Goal: Task Accomplishment & Management: Use online tool/utility

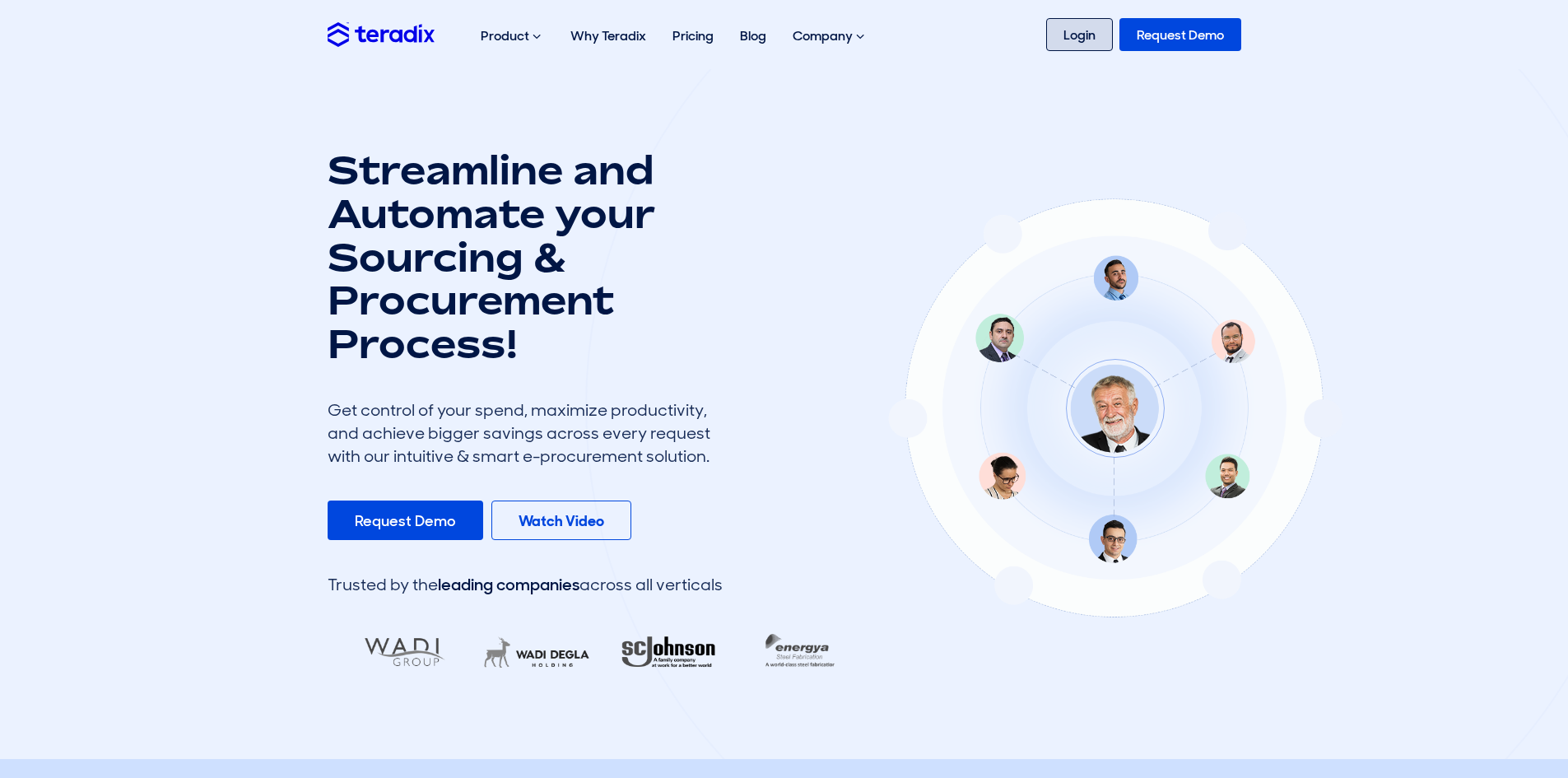
click at [1086, 37] on link "Login" at bounding box center [1079, 34] width 67 height 33
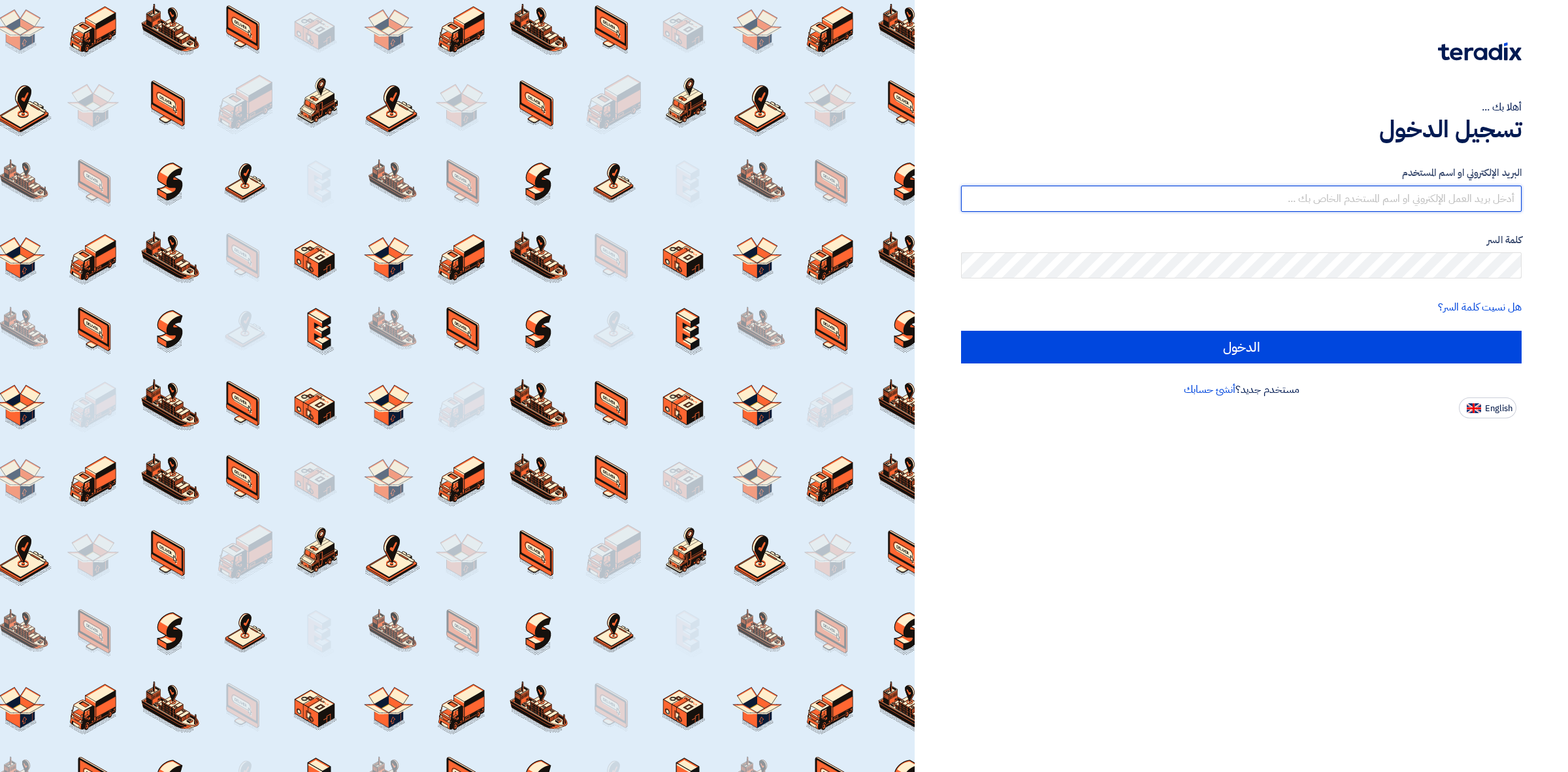
click at [1115, 210] on input "text" at bounding box center [1241, 199] width 560 height 26
type input "Ayman.babiker@alsaeed.com.sa"
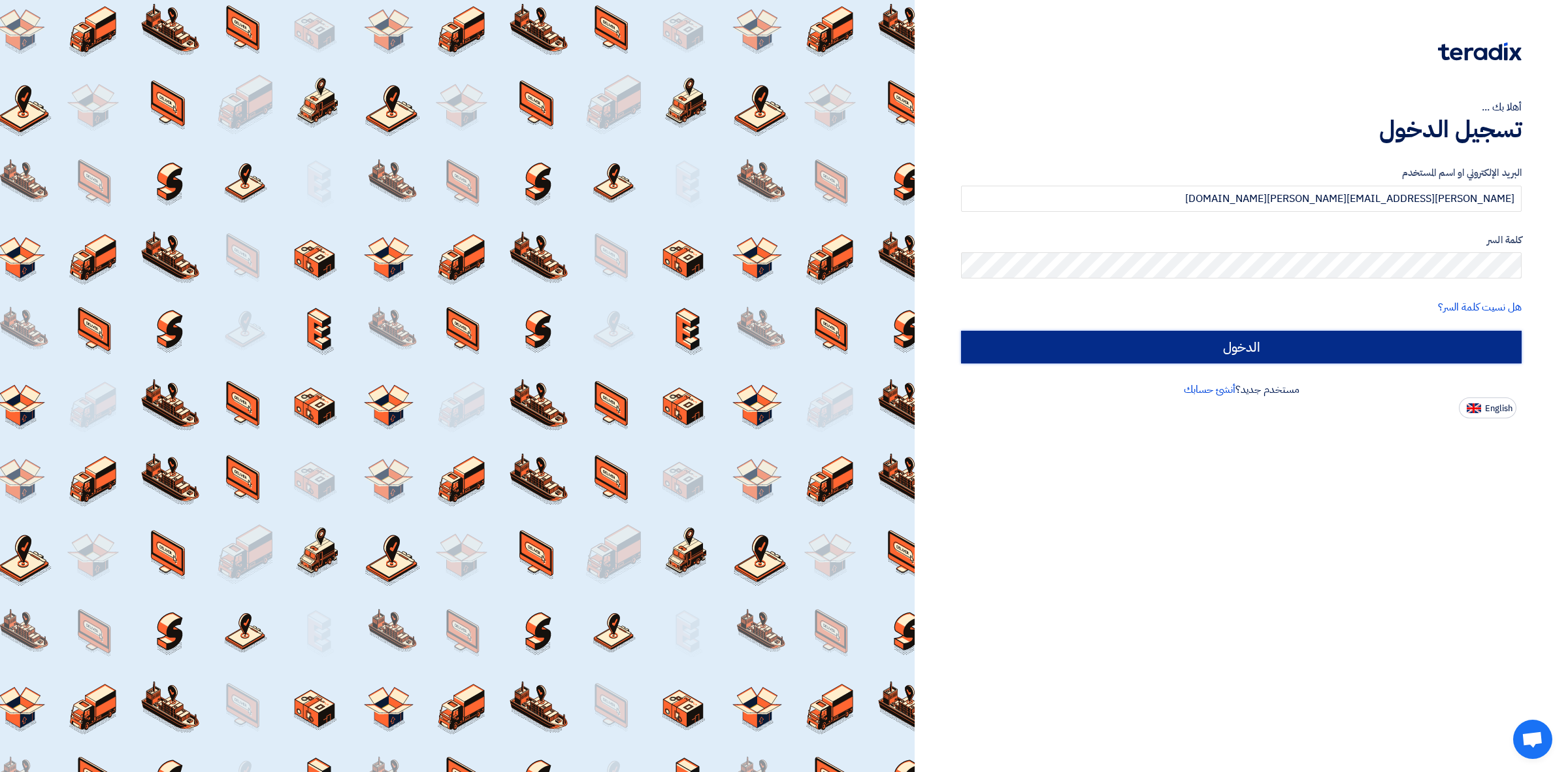
click at [1160, 360] on input "الدخول" at bounding box center [1241, 347] width 560 height 33
type input "Sign in"
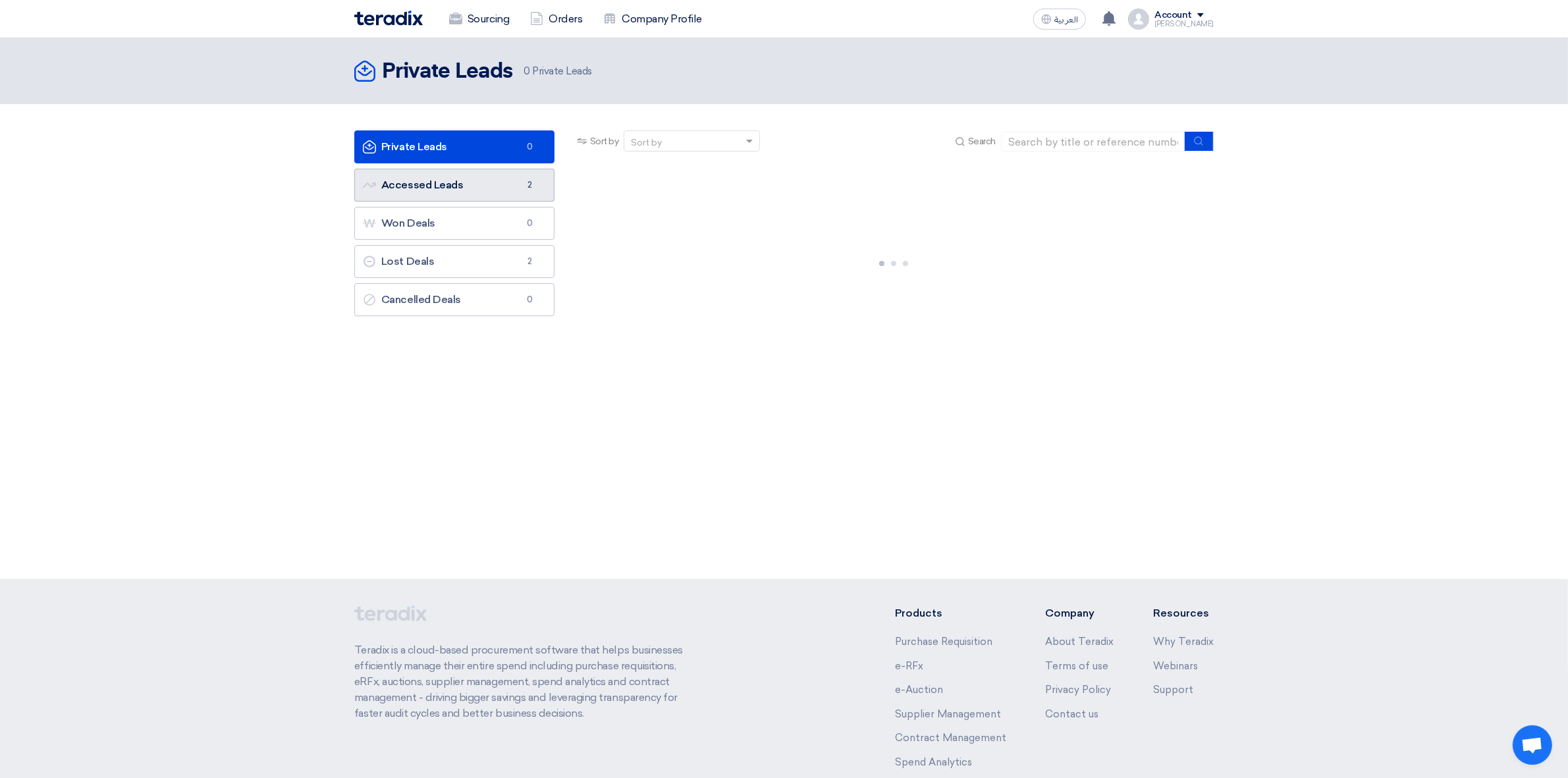
click at [456, 189] on link "Accessed Leads Accessed Leads 2" at bounding box center [454, 185] width 200 height 33
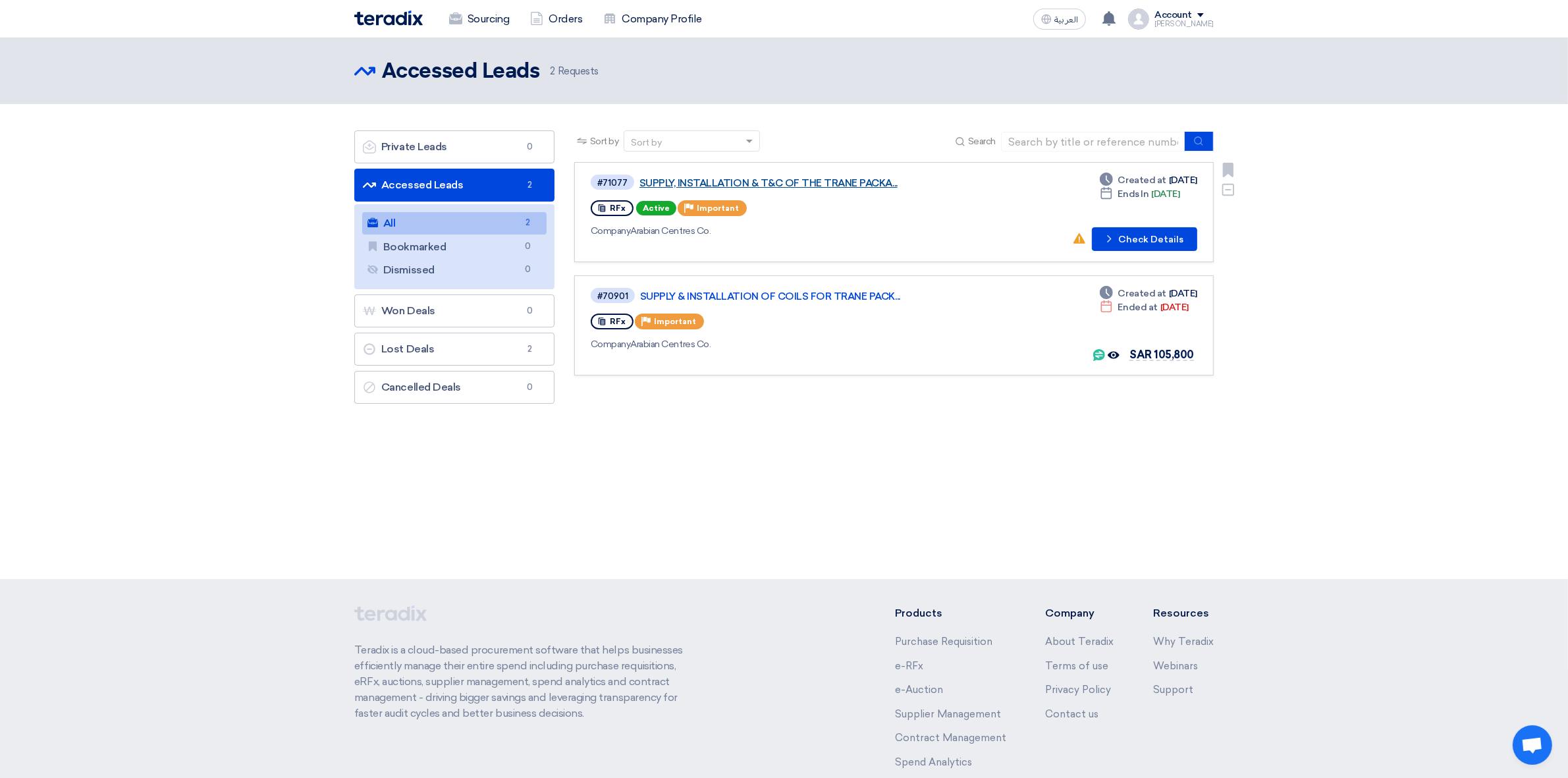
click at [797, 182] on link "SUPPLY, INSTALLATION & T&C OF THE TRANE PACKA..." at bounding box center [804, 182] width 330 height 11
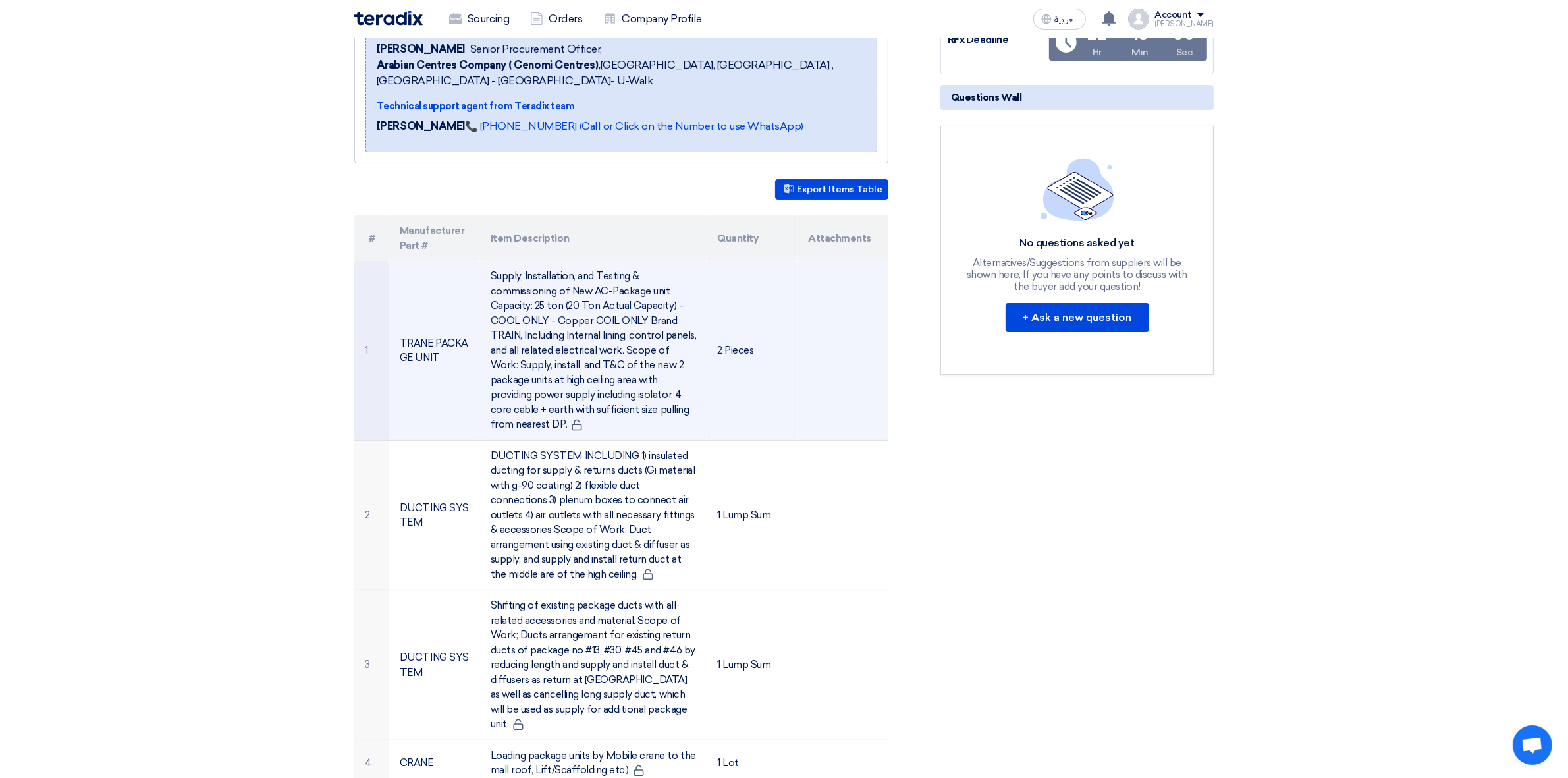
scroll to position [247, 0]
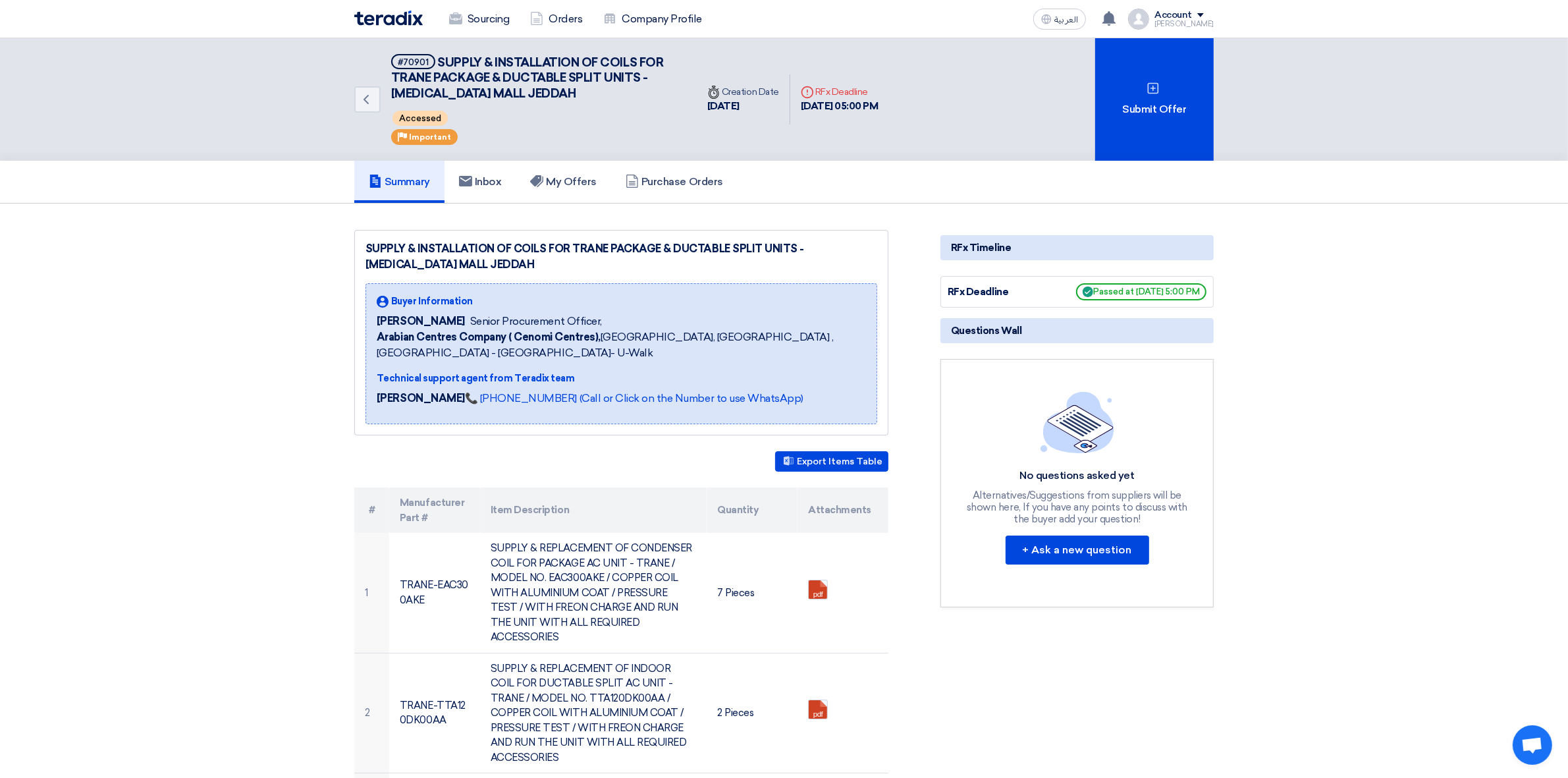
click at [1203, 14] on span at bounding box center [1200, 15] width 7 height 4
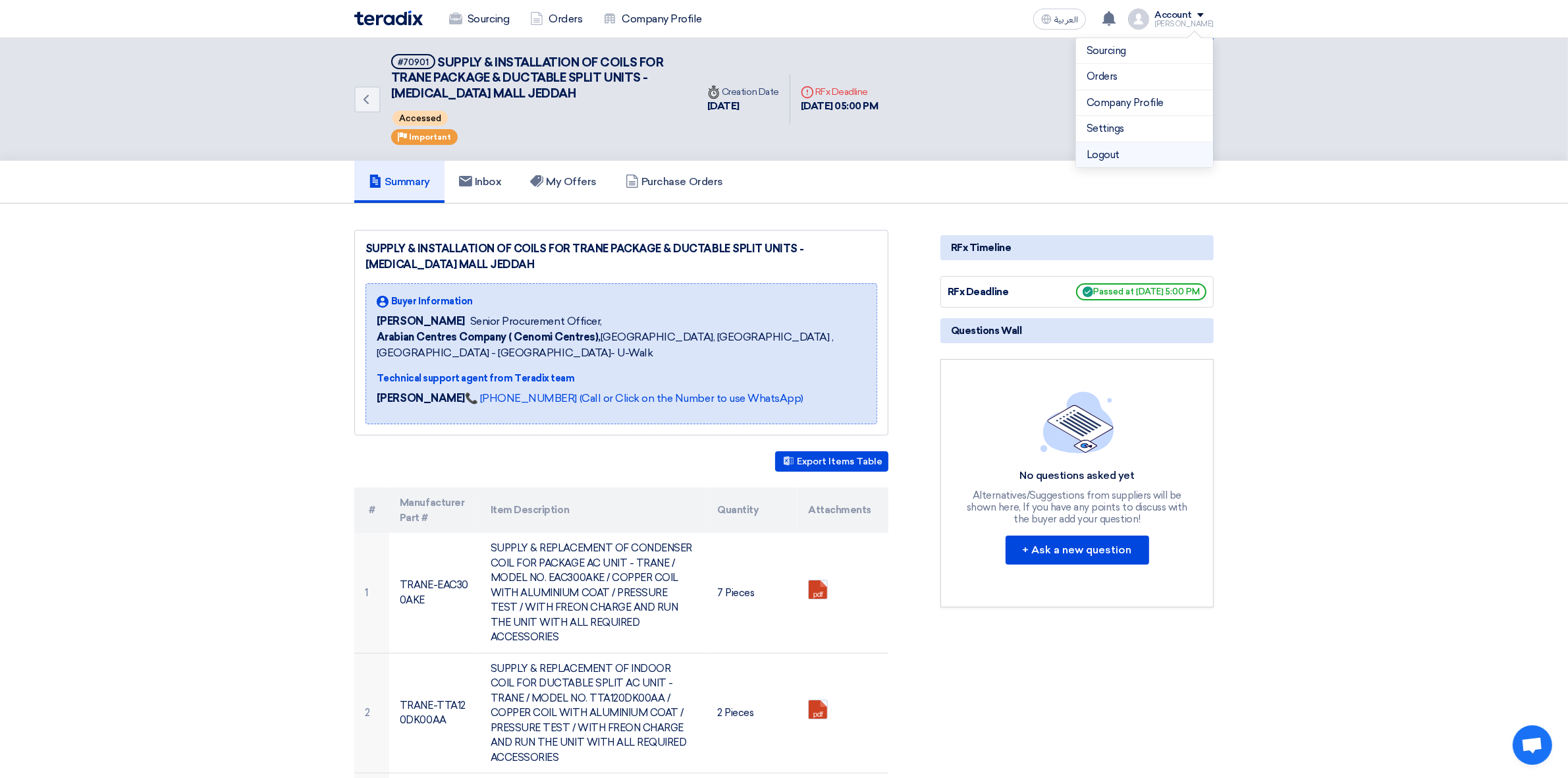
click at [1127, 149] on li "Logout" at bounding box center [1144, 156] width 137 height 26
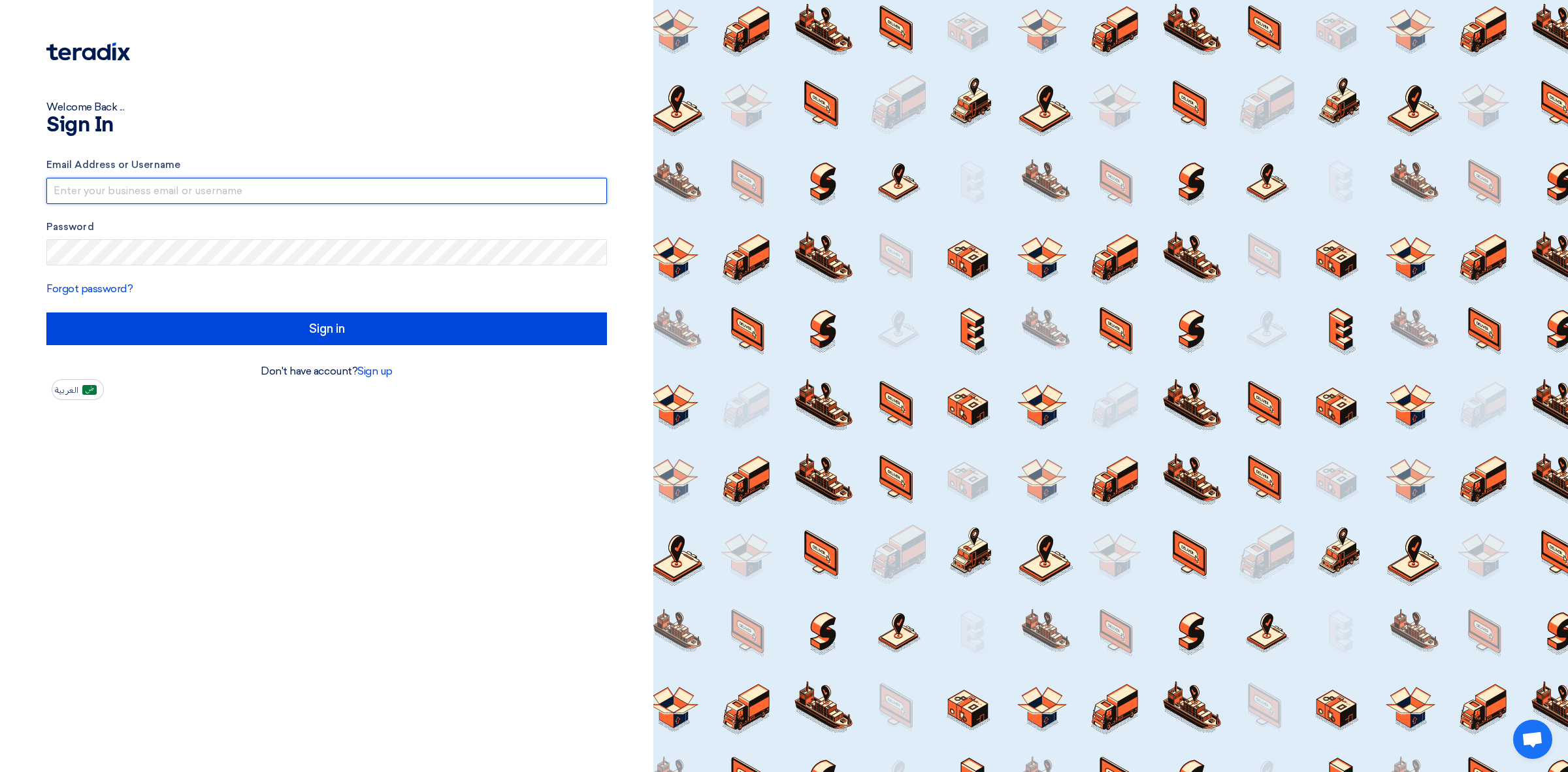
click at [485, 186] on input "text" at bounding box center [326, 191] width 560 height 26
type input "waheed@alsaeed.com.sa"
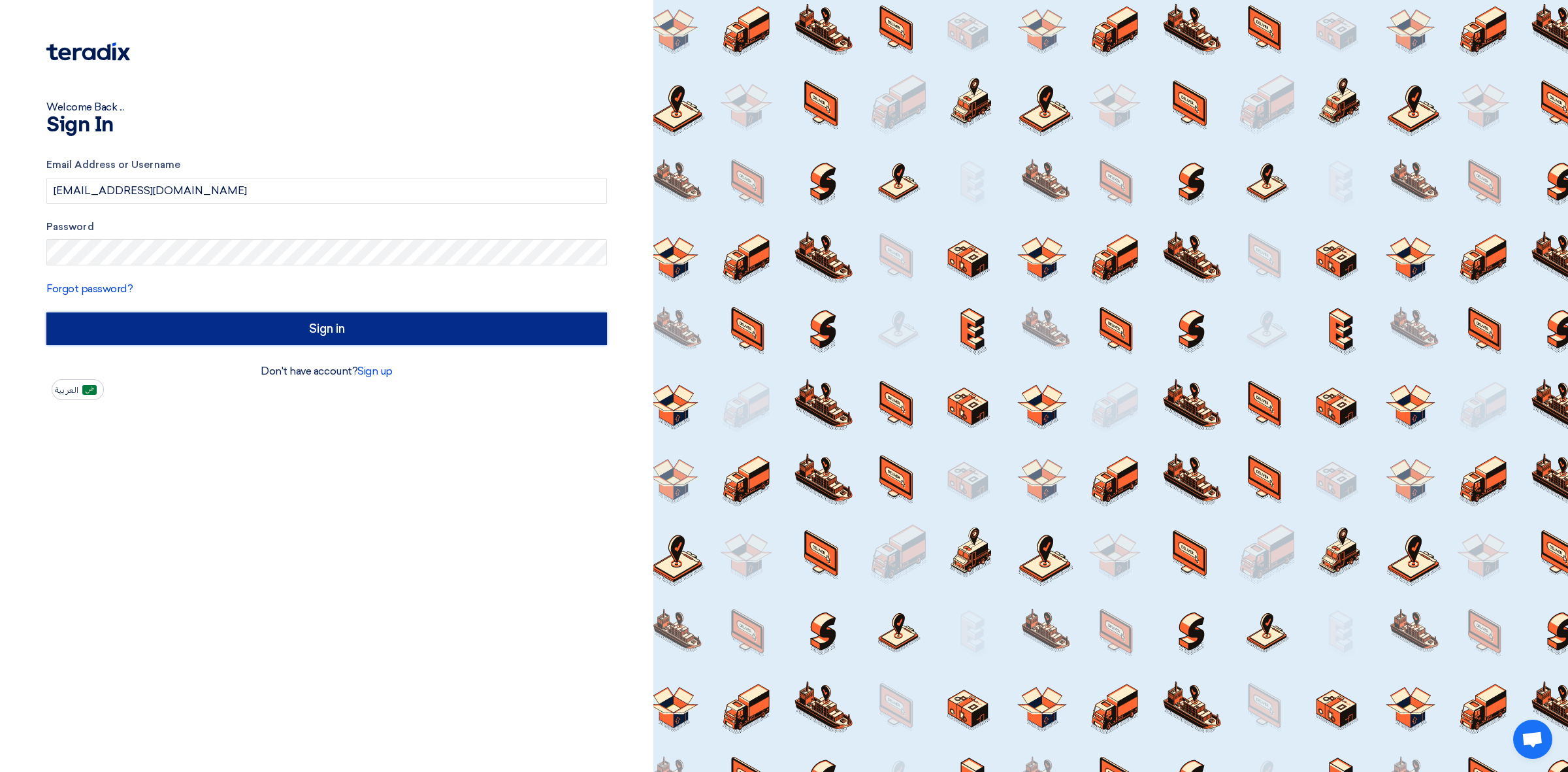
click at [381, 332] on input "Sign in" at bounding box center [326, 329] width 560 height 33
type input "الدخول"
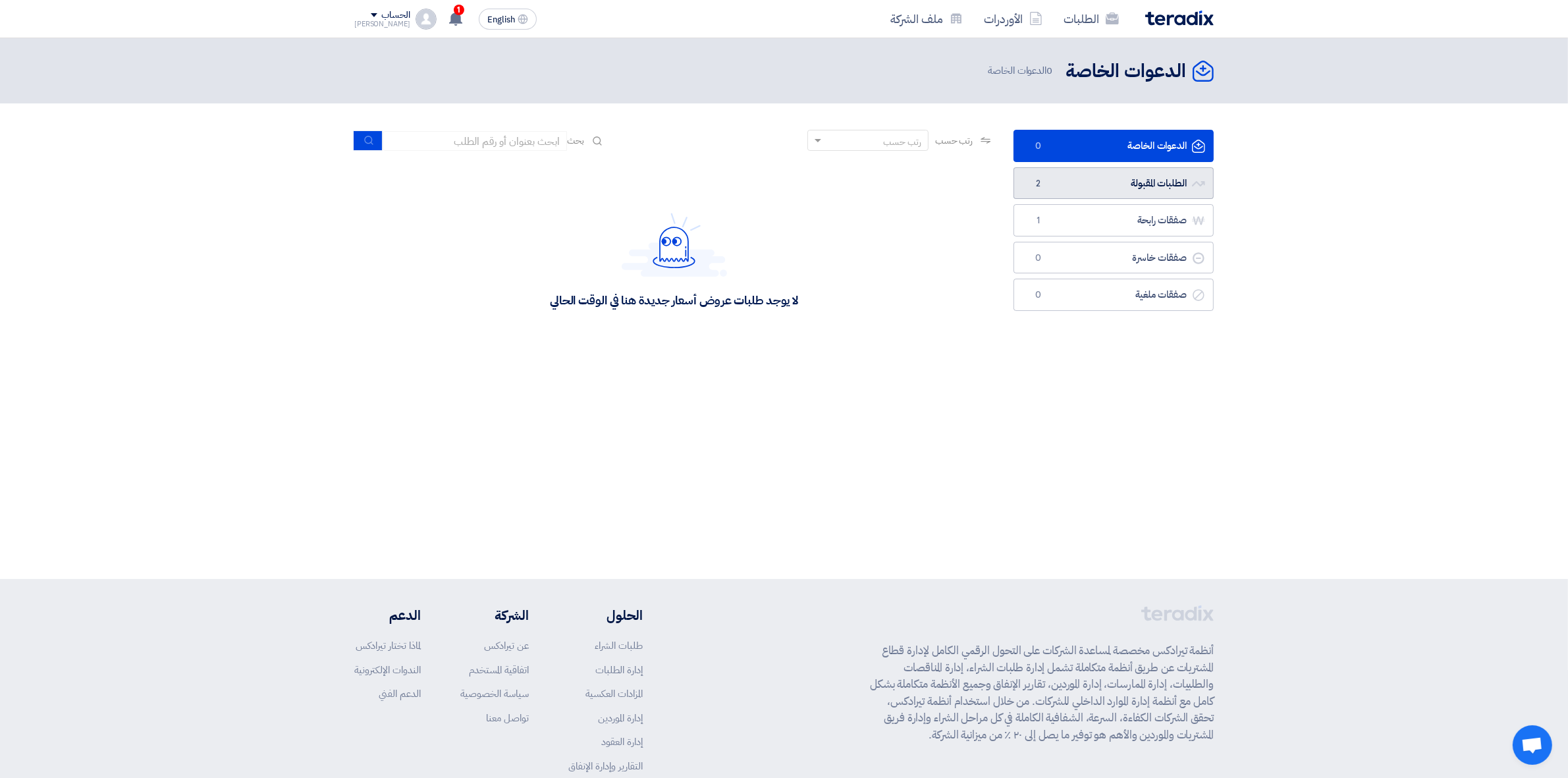
click at [1101, 194] on link "الطلبات المقبولة الطلبات المقبولة 2" at bounding box center [1113, 183] width 200 height 32
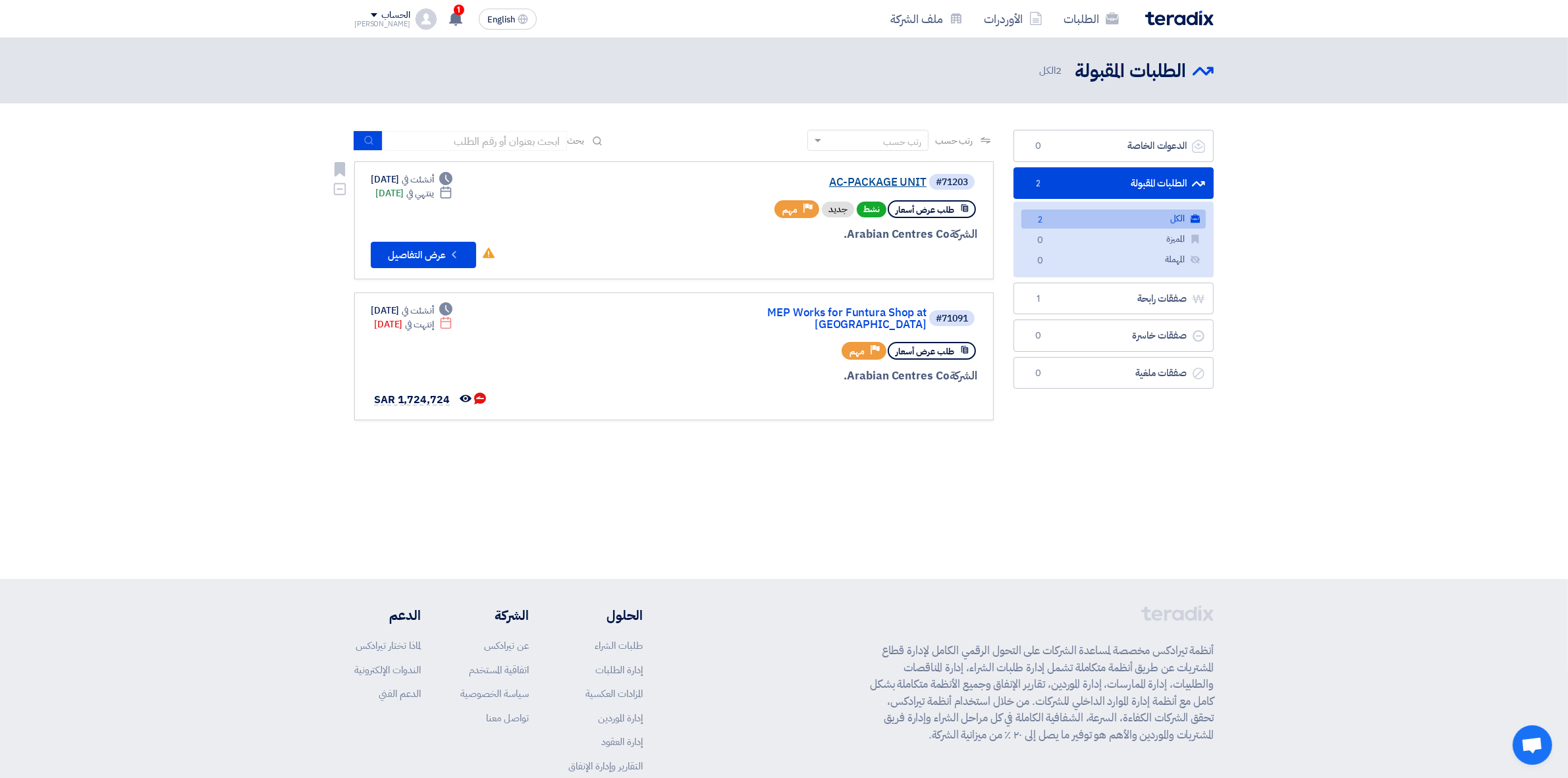
click at [871, 178] on link "AC-PACKAGE UNIT" at bounding box center [795, 182] width 264 height 11
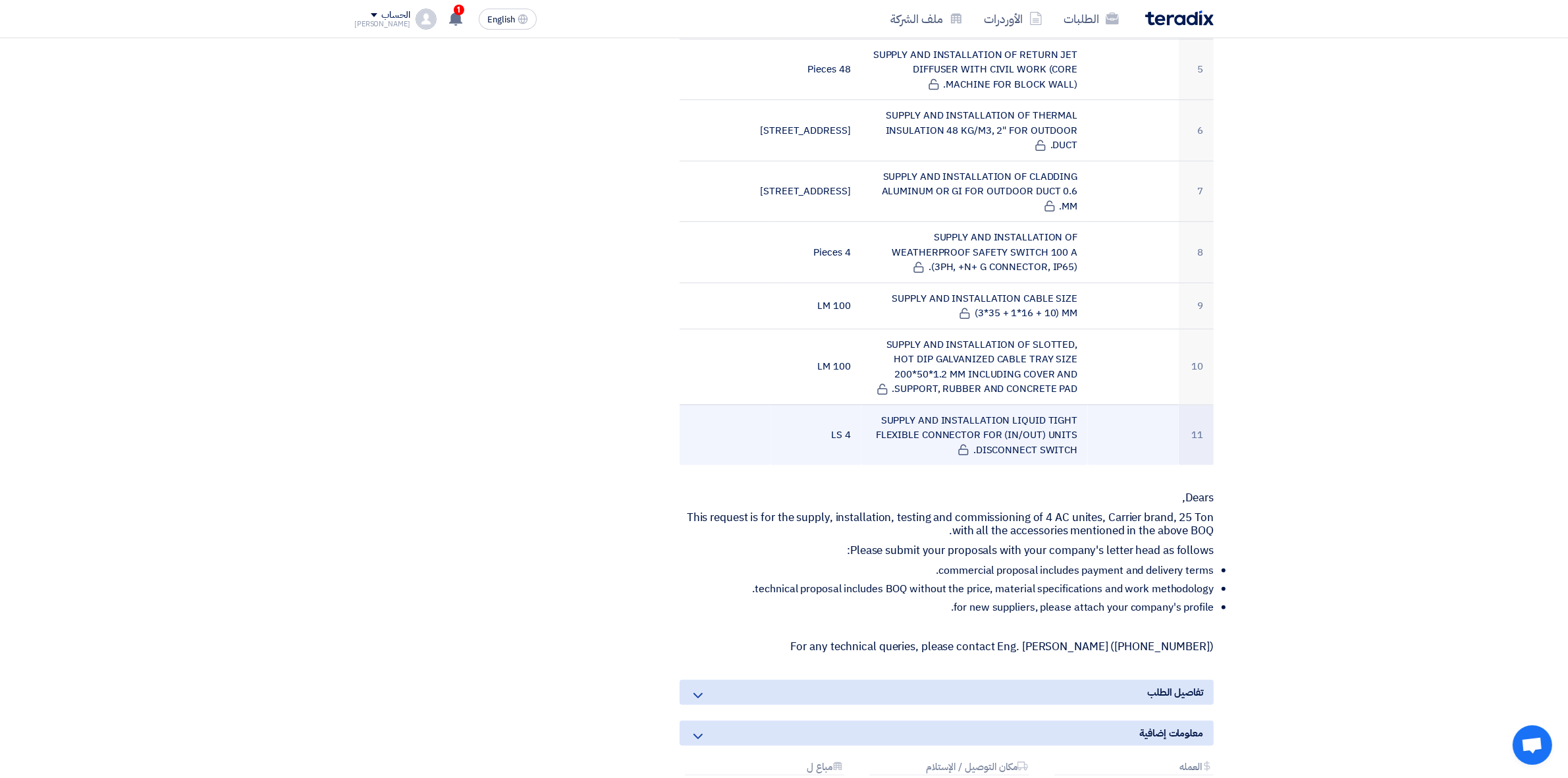
scroll to position [741, 0]
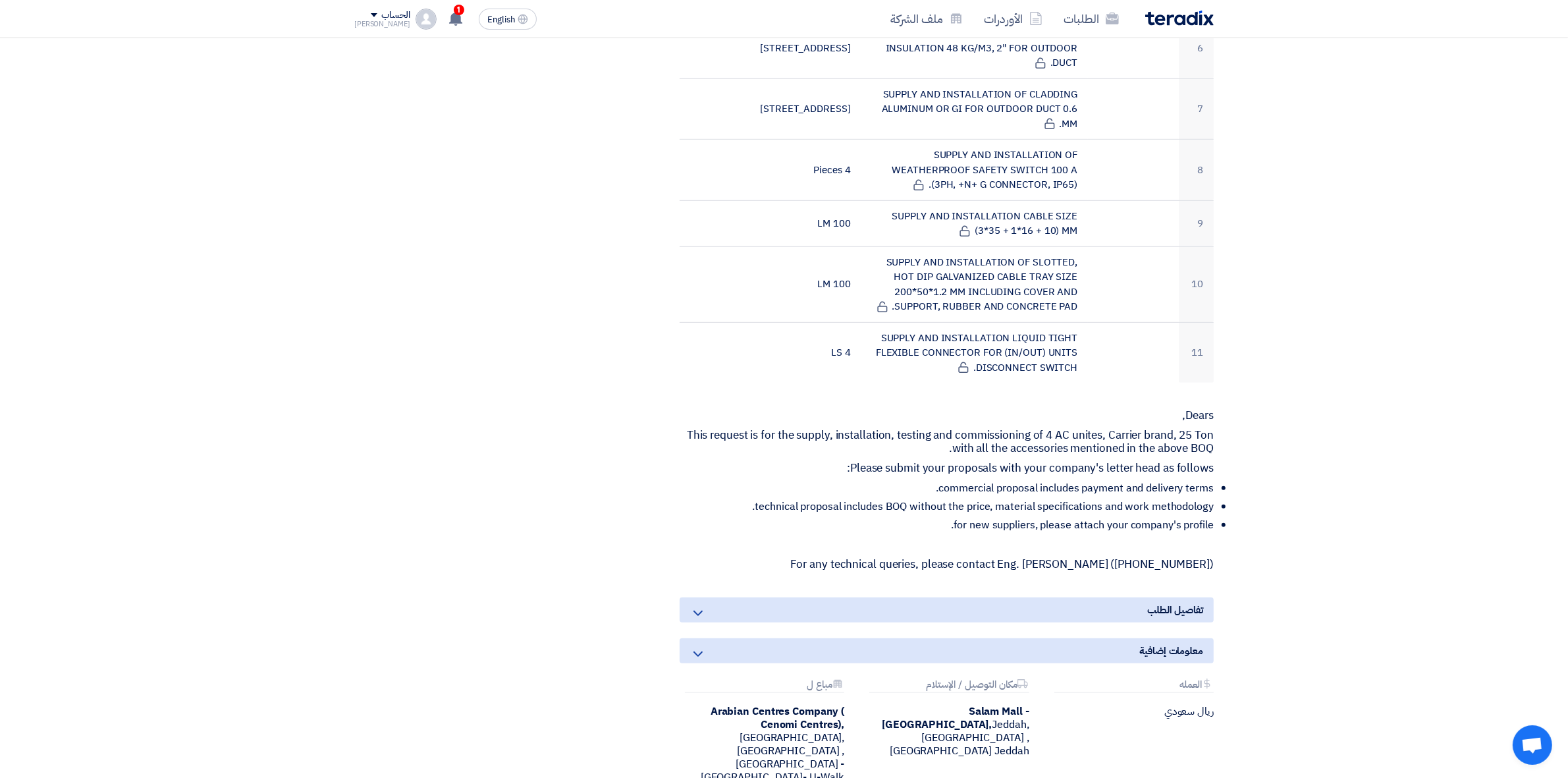
click at [993, 603] on div "تفاصيل الطلب" at bounding box center [946, 609] width 534 height 25
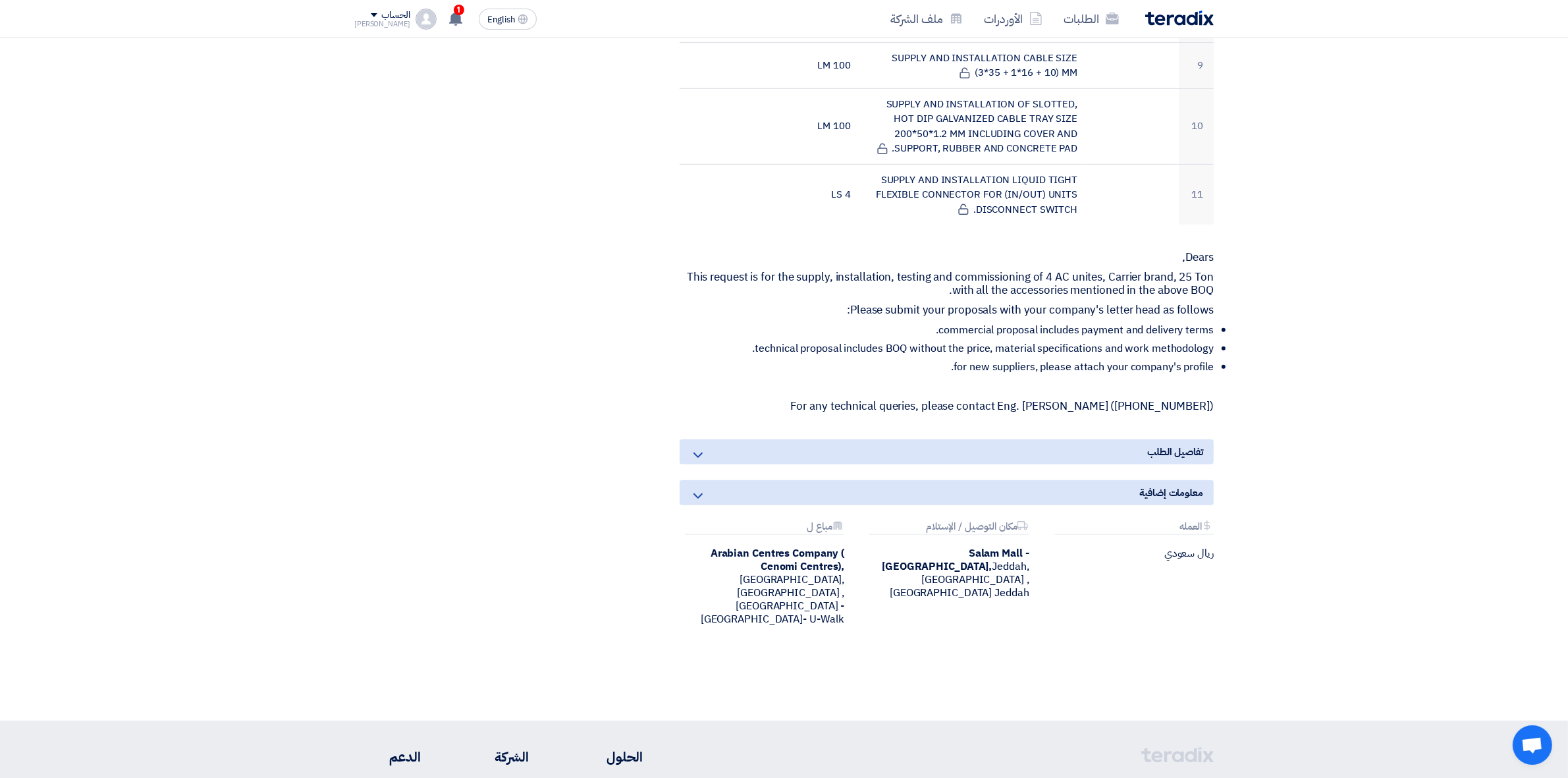
scroll to position [905, 0]
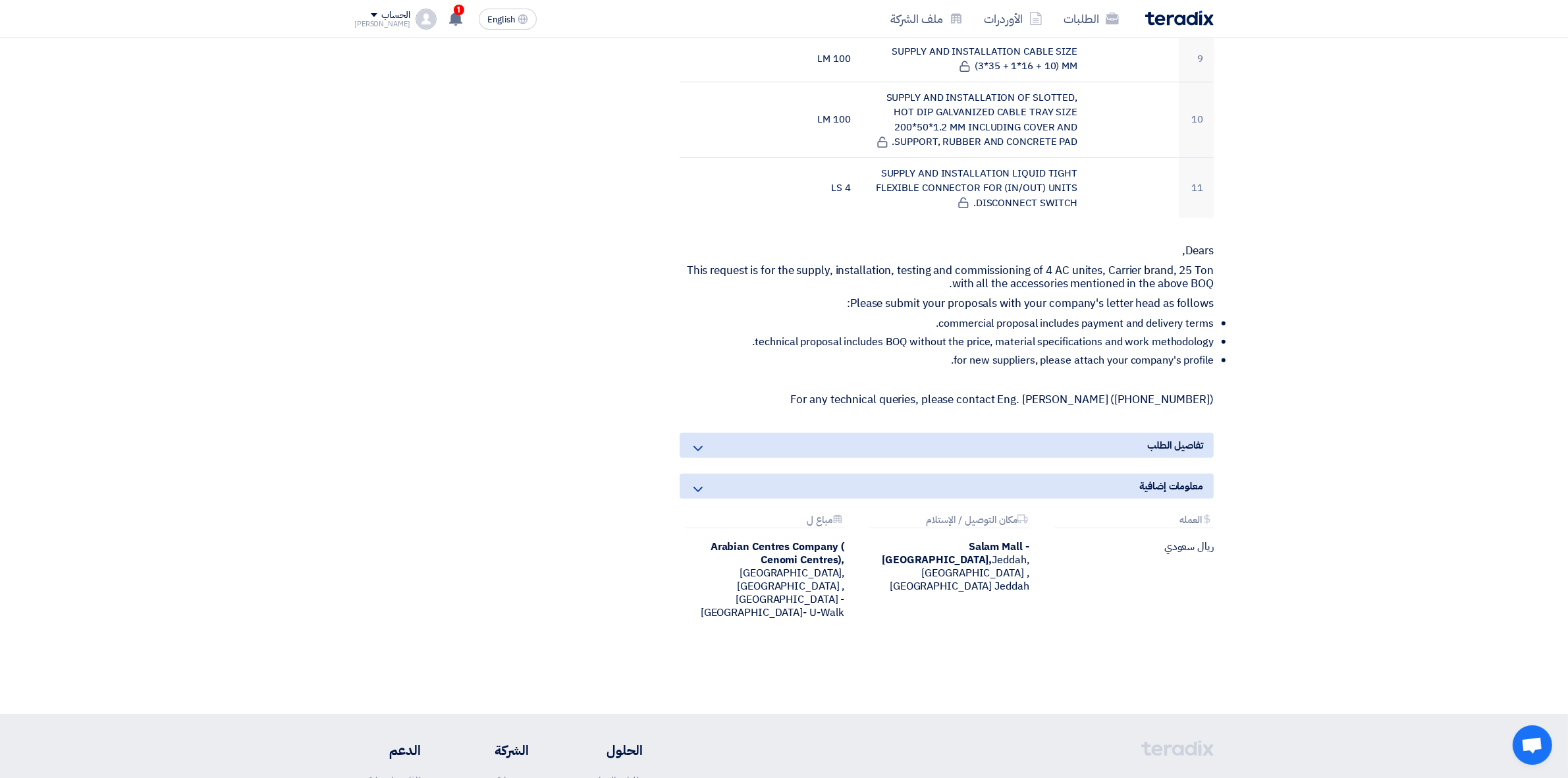
click at [693, 446] on icon at bounding box center [697, 448] width 16 height 16
click at [698, 488] on icon at bounding box center [697, 489] width 16 height 16
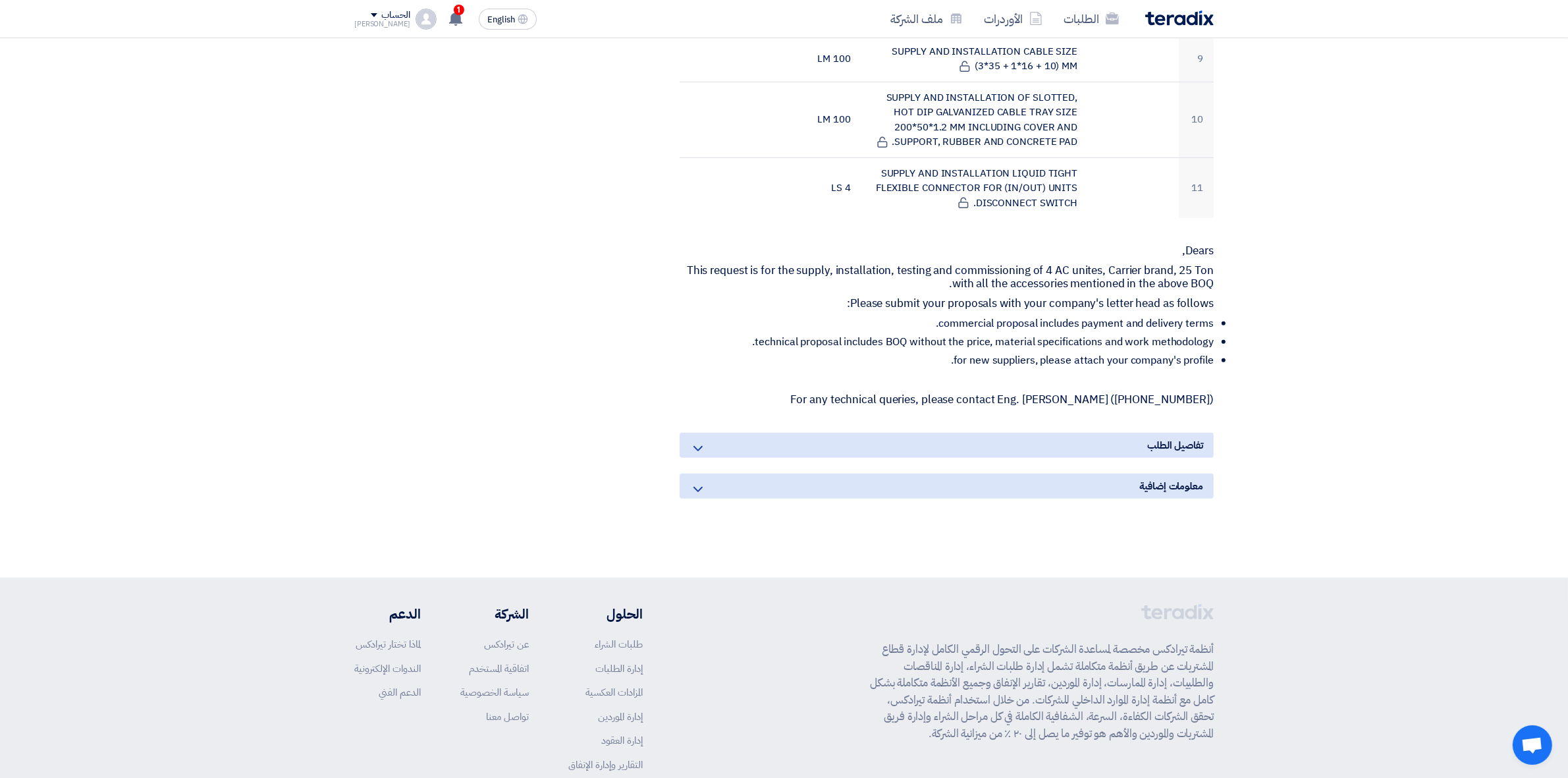
click at [698, 487] on icon at bounding box center [697, 489] width 16 height 16
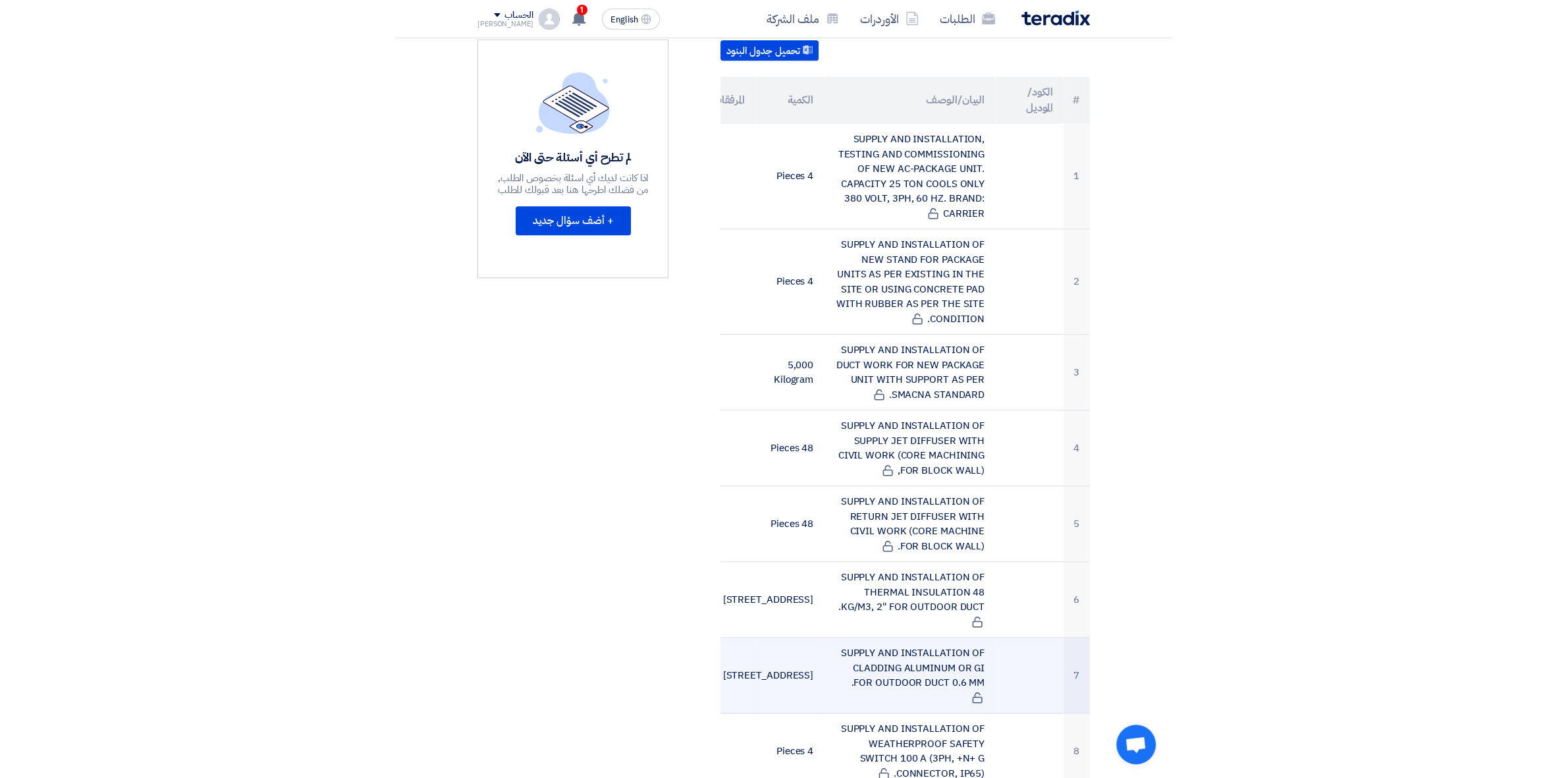
scroll to position [412, 0]
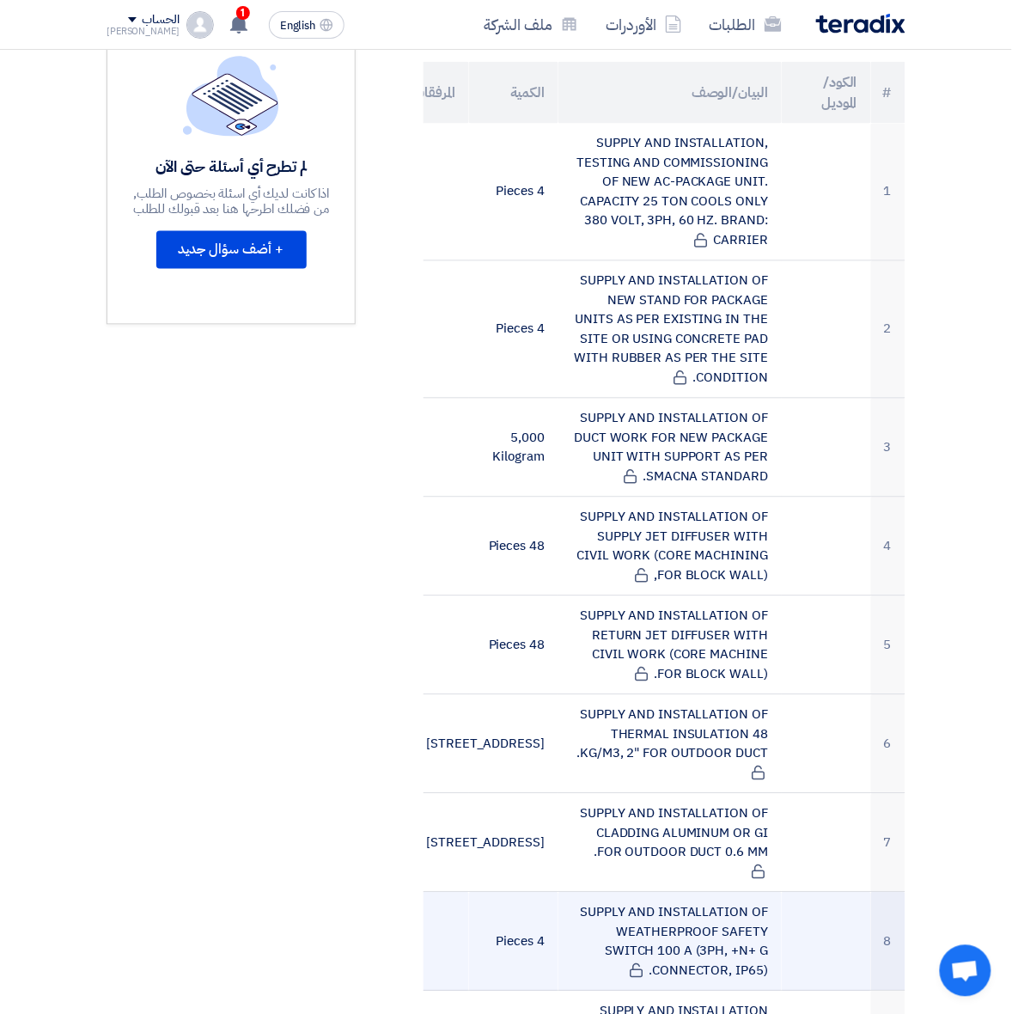
click at [741, 893] on td "SUPPLY AND INSTALLATION OF WEATHERPROOF SAFETY SWITCH 100 A (3PH, +N+ G CONNECT…" at bounding box center [669, 942] width 223 height 99
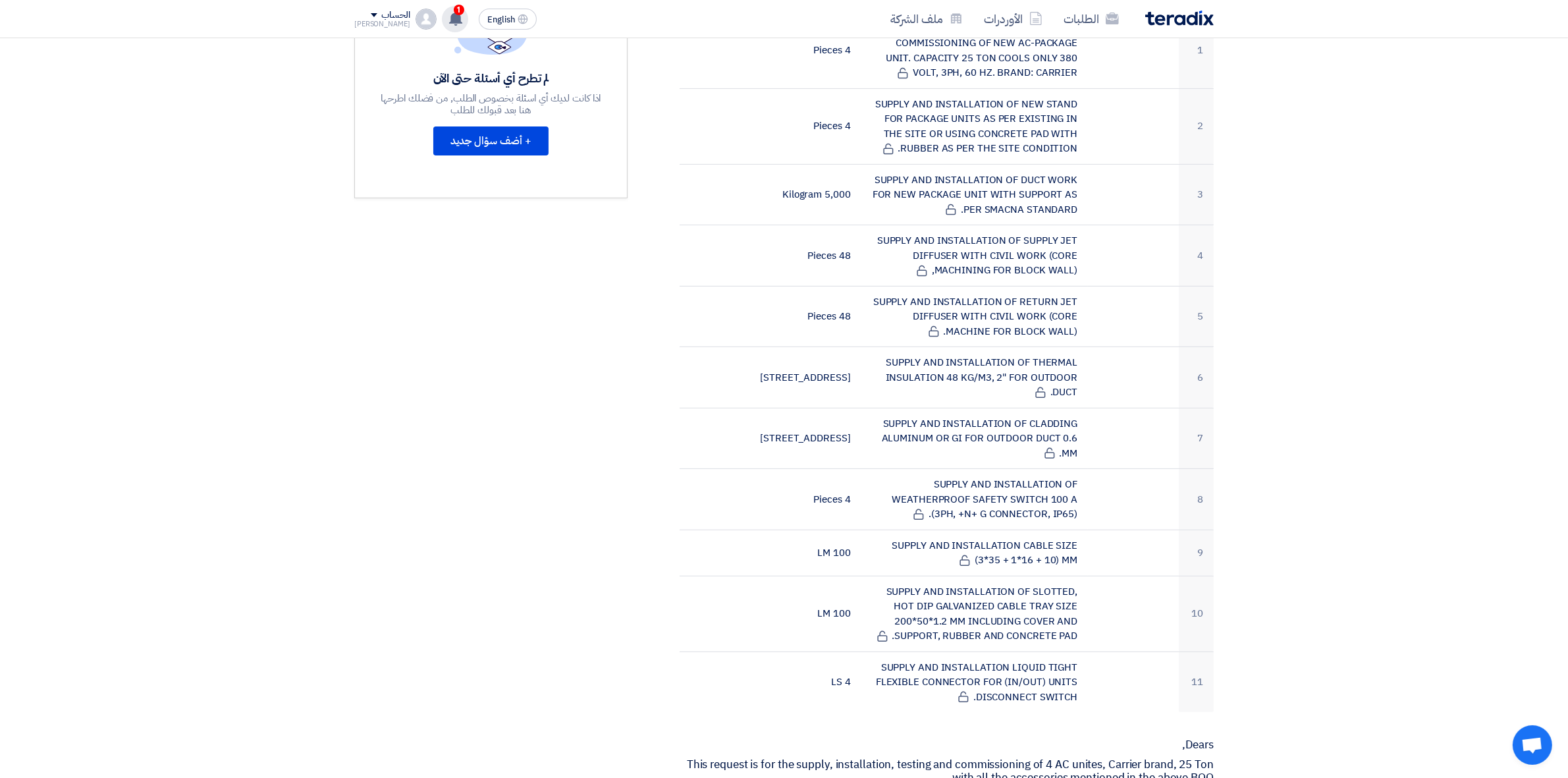
click at [449, 14] on use at bounding box center [455, 18] width 13 height 15
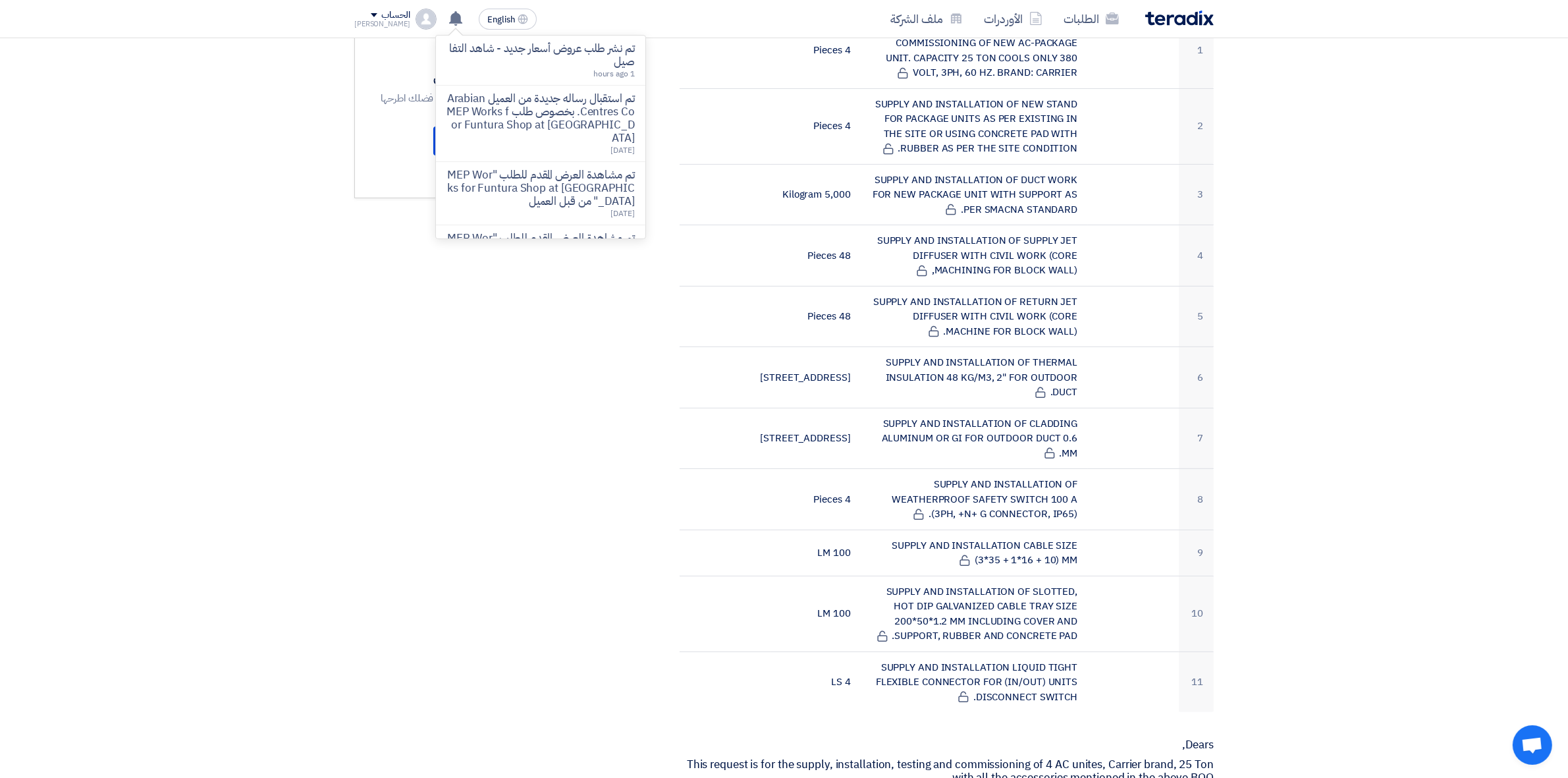
click at [385, 23] on div "Ahmed" at bounding box center [382, 24] width 56 height 7
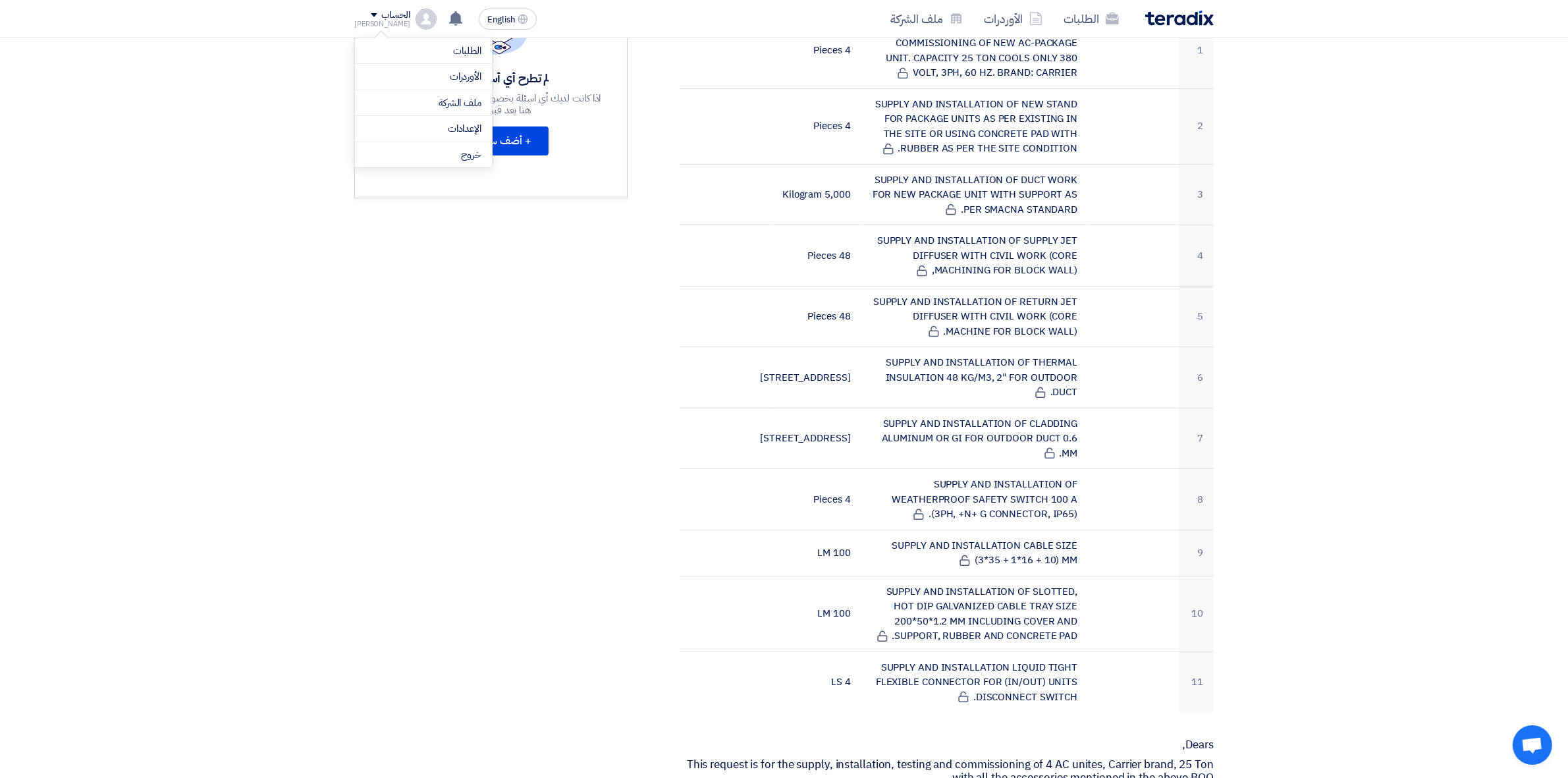
click at [359, 10] on div "الحساب" at bounding box center [382, 15] width 56 height 11
click at [412, 166] on li "خروج" at bounding box center [423, 156] width 137 height 26
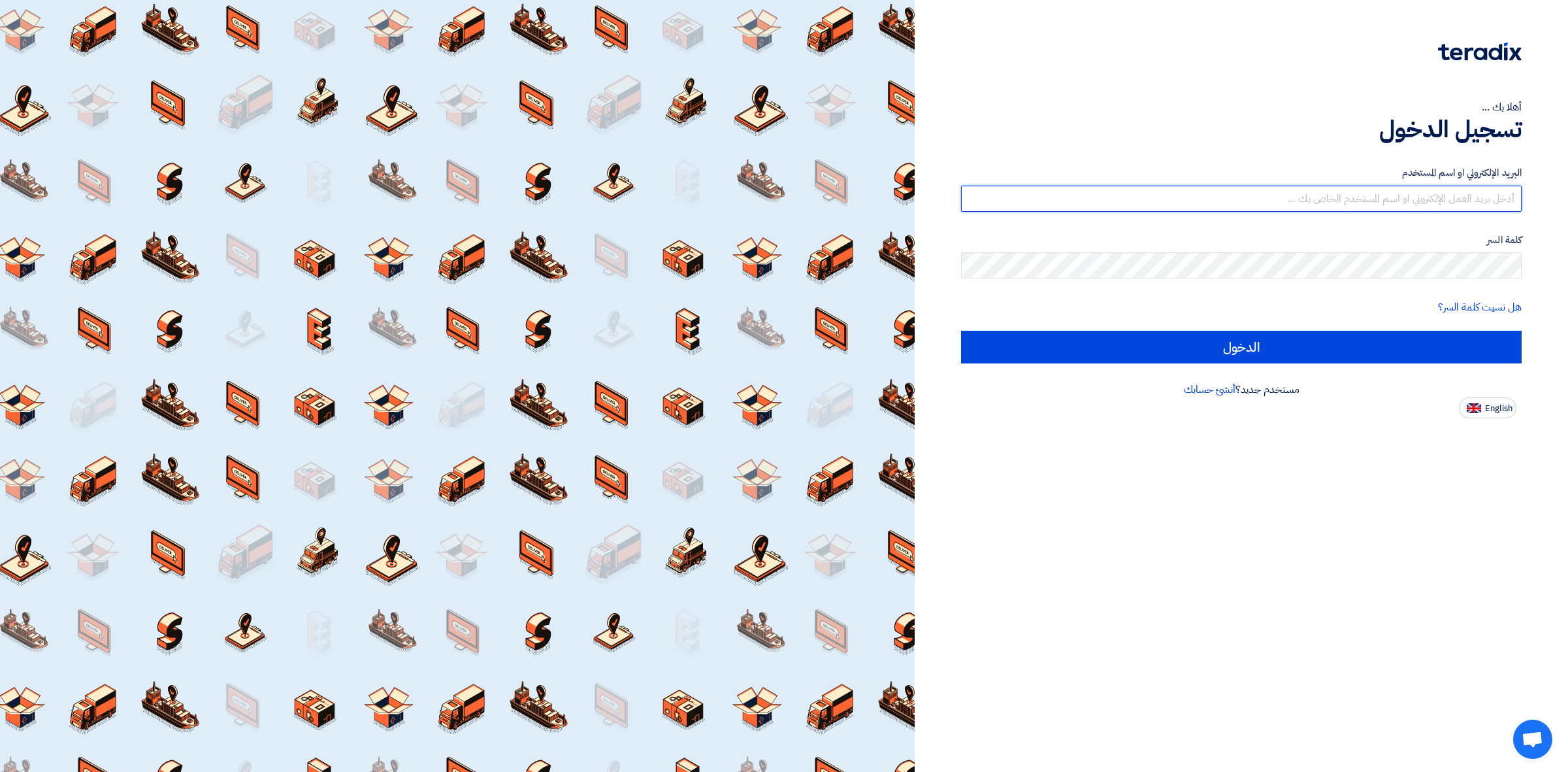
click at [1249, 193] on input "text" at bounding box center [1241, 199] width 560 height 26
type input "Ayman.babiker@alsaeed.com.sa"
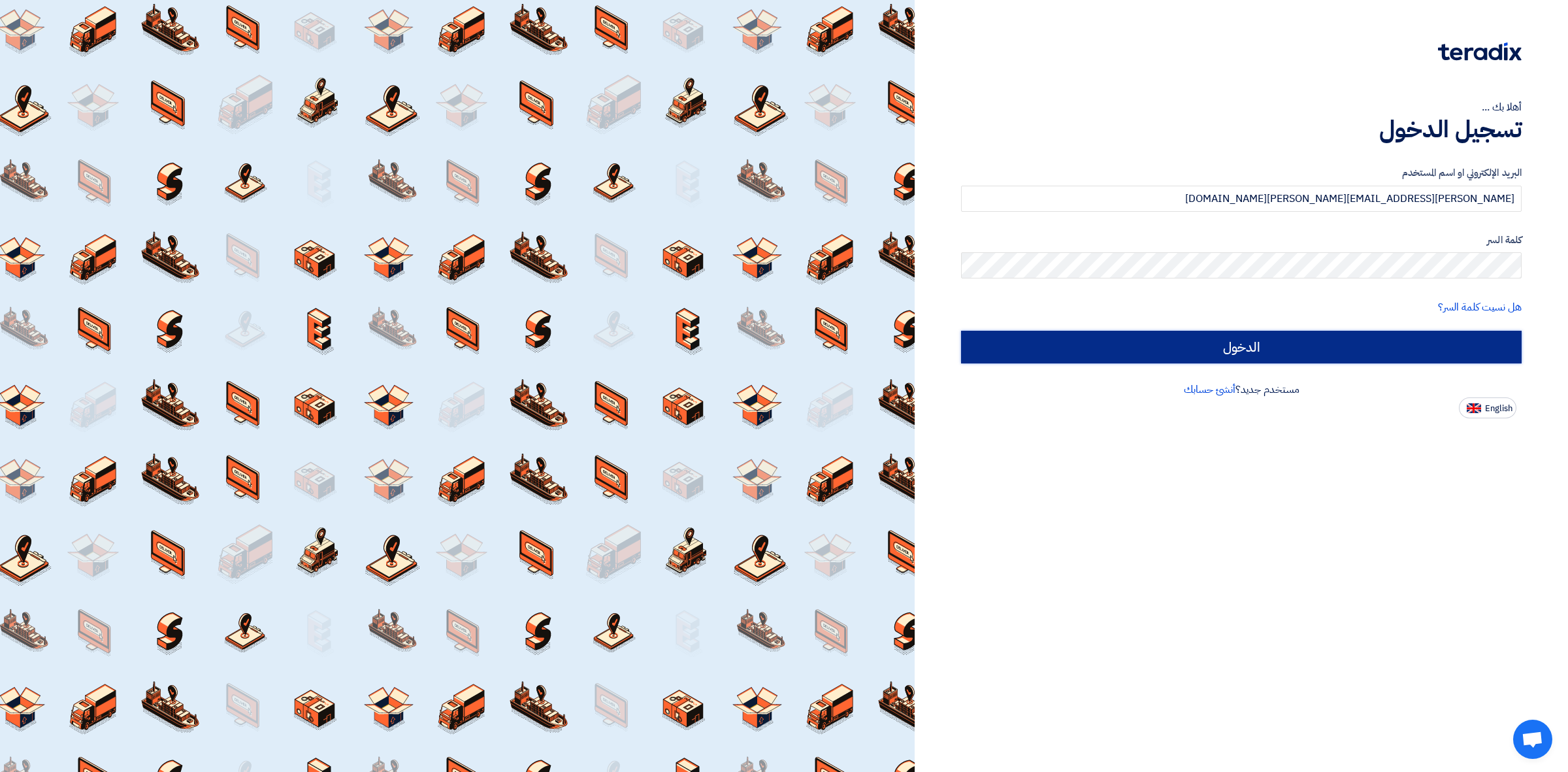
click at [1166, 357] on input "الدخول" at bounding box center [1241, 347] width 560 height 33
type input "Sign in"
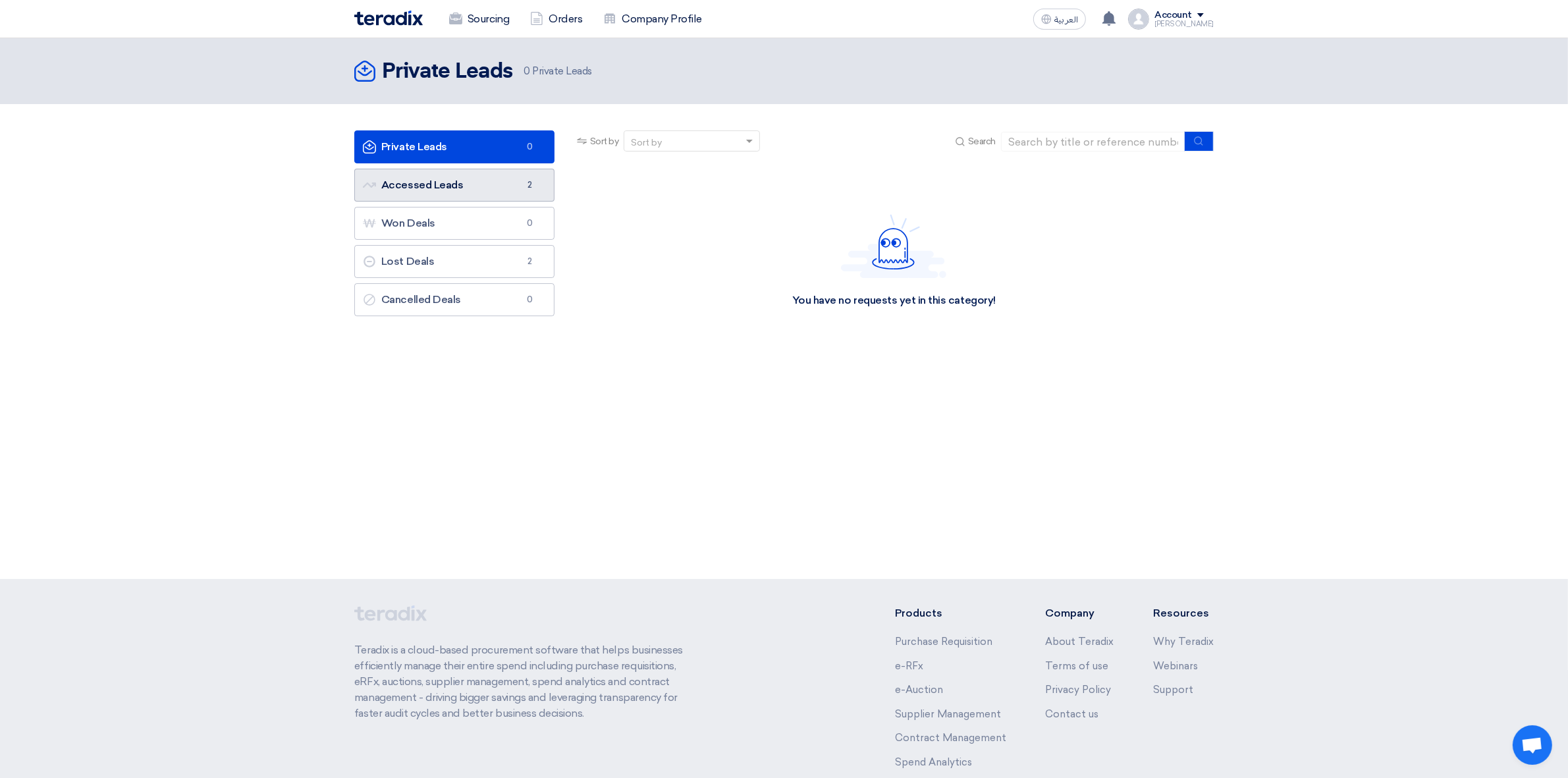
click at [451, 182] on link "Accessed Leads Accessed Leads 2" at bounding box center [454, 185] width 200 height 33
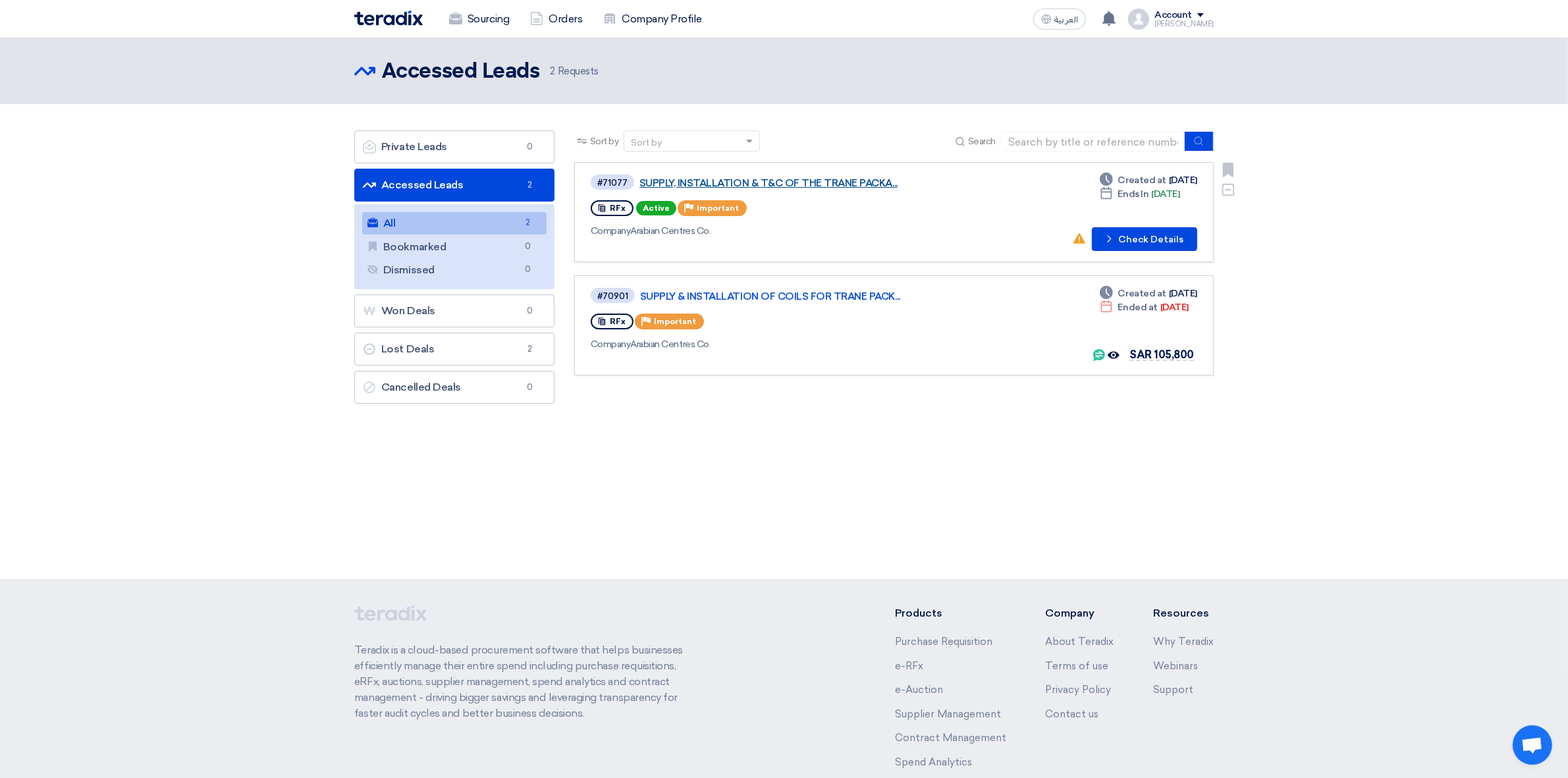
click at [834, 185] on link "SUPPLY, INSTALLATION & T&C OF THE TRANE PACKA..." at bounding box center [804, 182] width 330 height 11
